Goal: Task Accomplishment & Management: Manage account settings

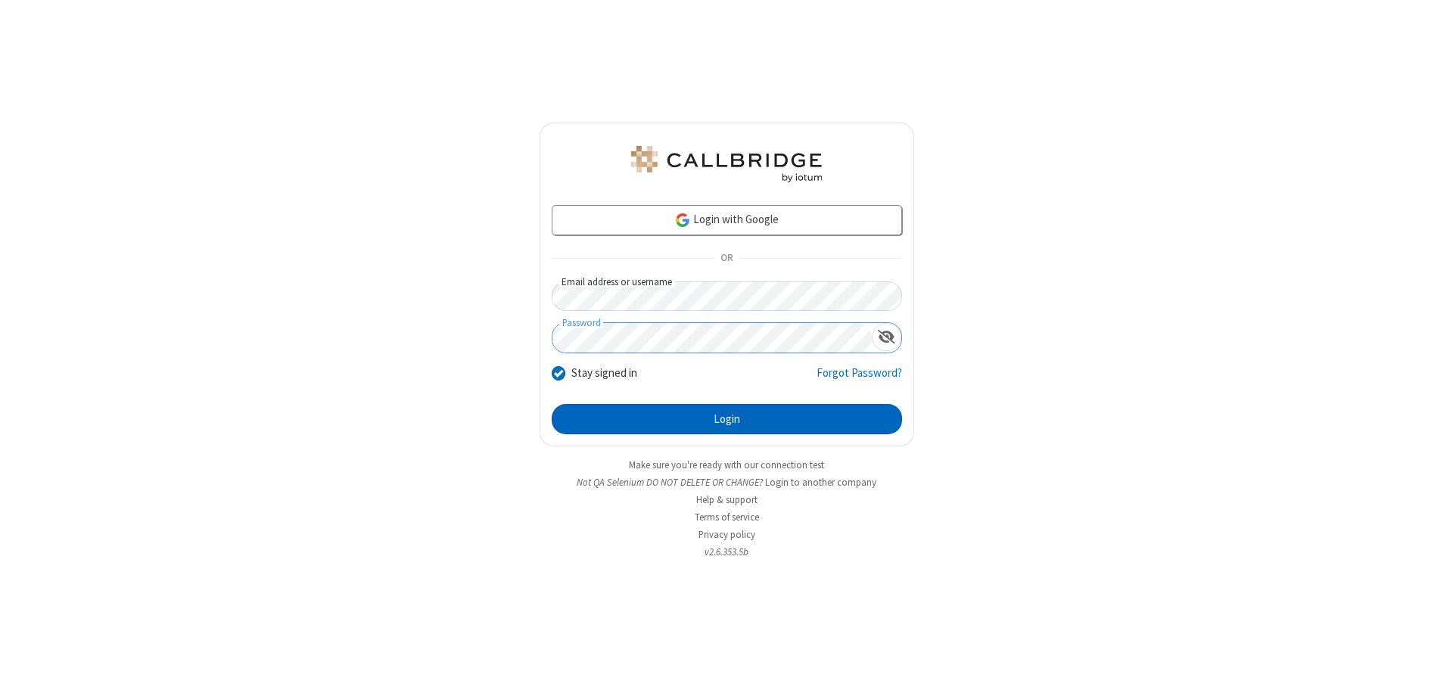
click at [727, 419] on button "Login" at bounding box center [727, 419] width 350 height 30
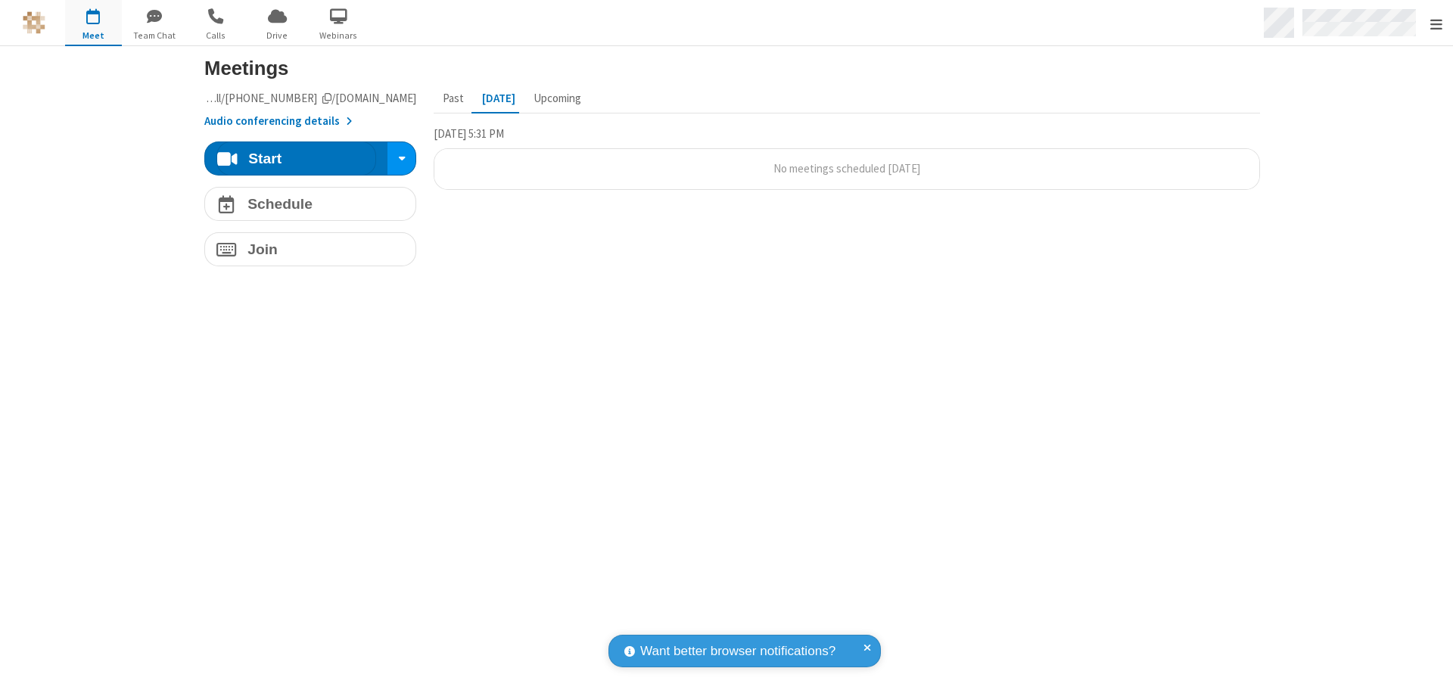
click at [1436, 23] on span "Open menu" at bounding box center [1436, 24] width 12 height 15
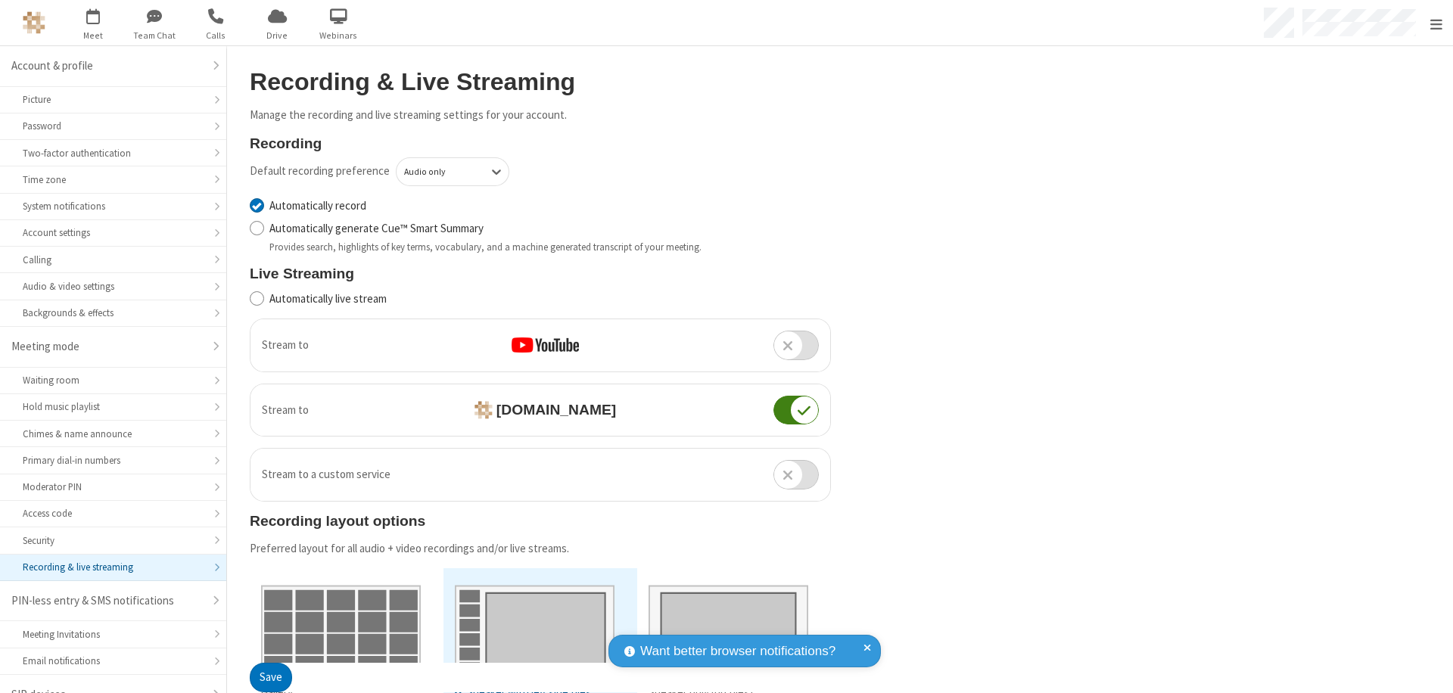
scroll to position [21, 0]
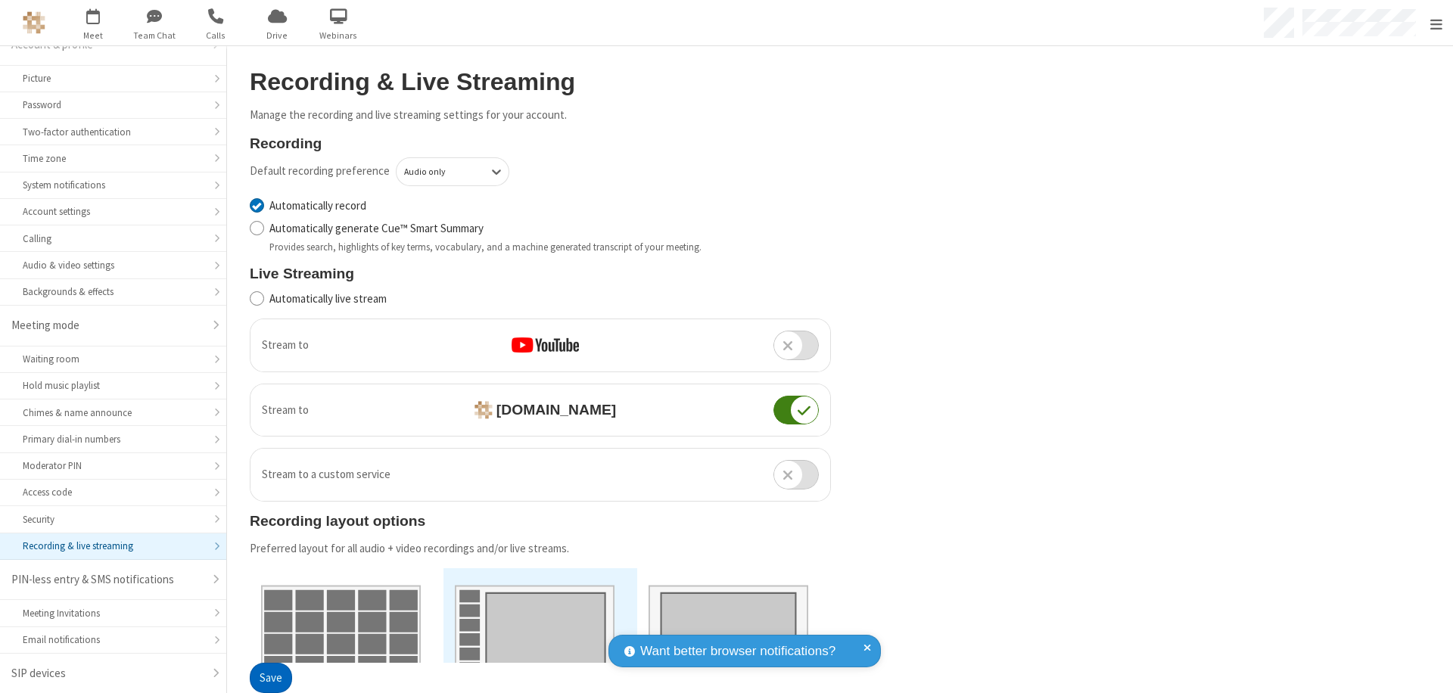
click at [270, 678] on button "Save" at bounding box center [271, 679] width 42 height 30
